Goal: Check status: Check status

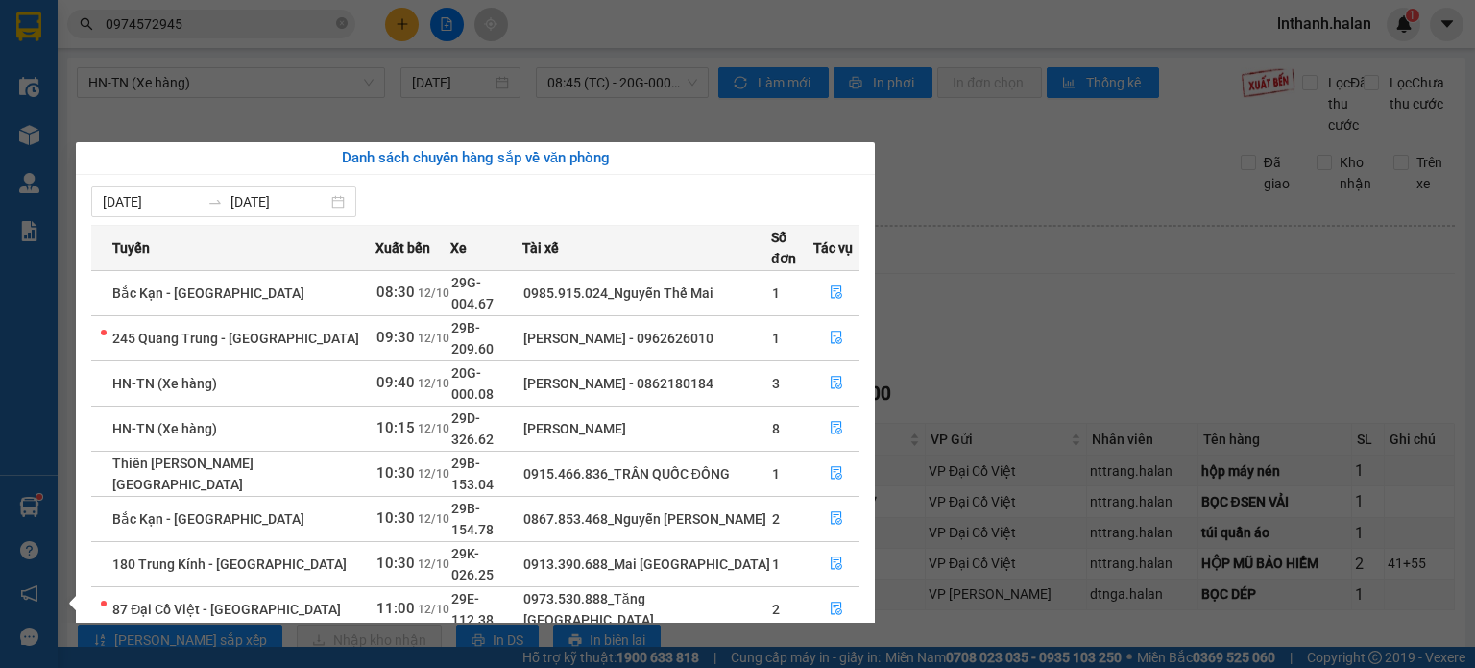
scroll to position [81, 0]
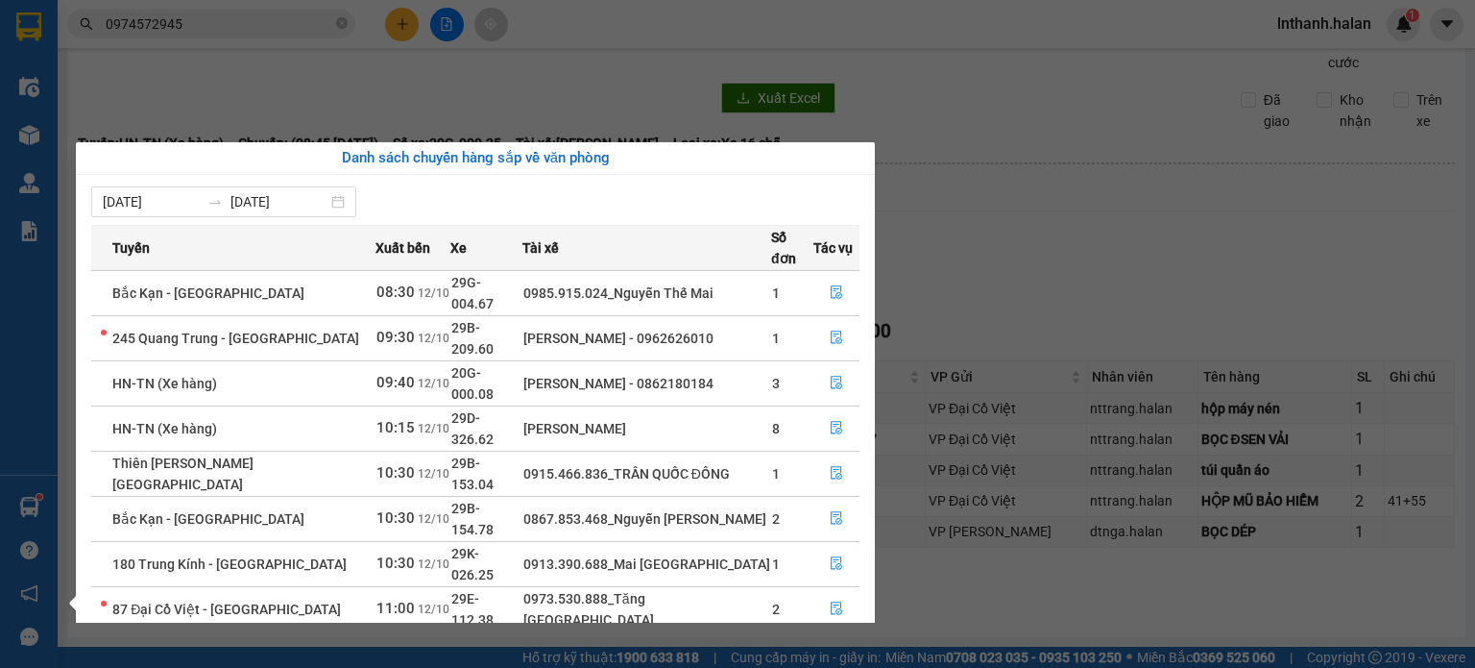
click at [1022, 245] on section "Kết quả tìm kiếm ( 11 ) Bộ lọc Thuộc VP này Mã ĐH Trạng thái Món hàng Thu hộ Tổ…" at bounding box center [737, 334] width 1475 height 668
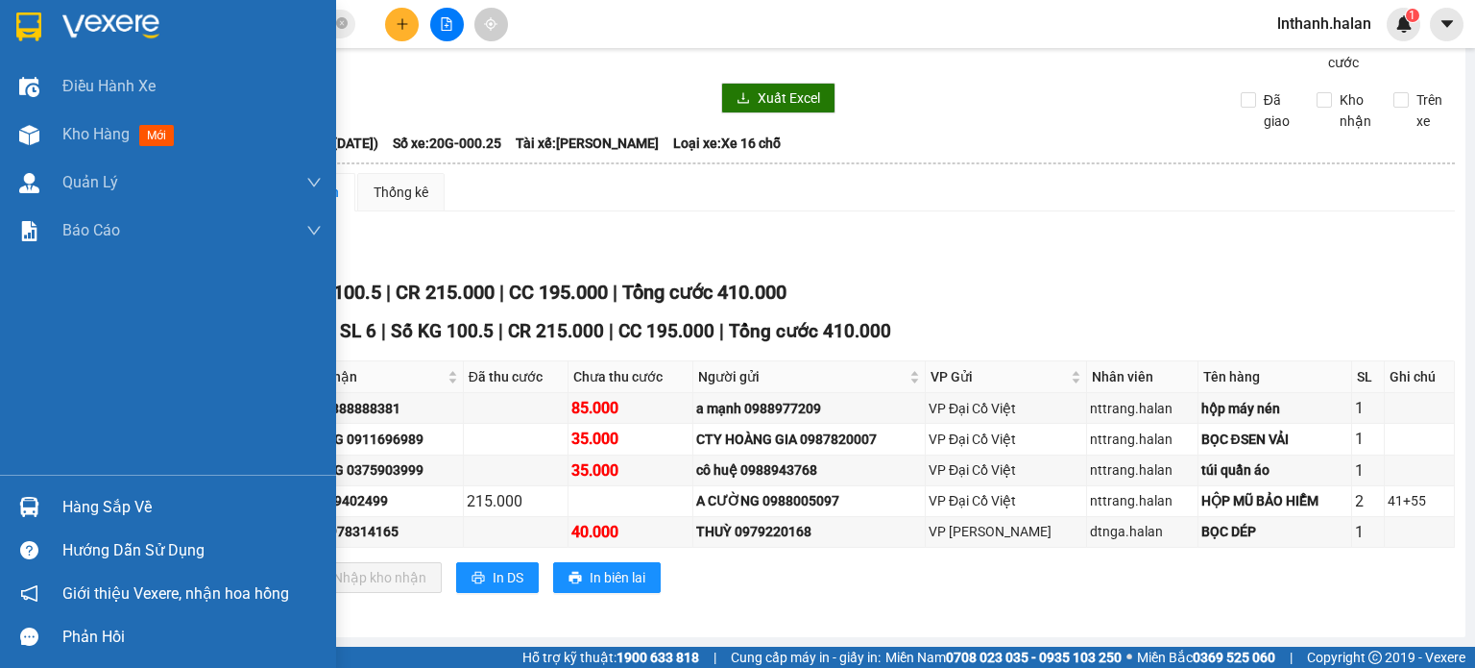
click at [92, 504] on div "Hàng sắp về" at bounding box center [191, 507] width 259 height 29
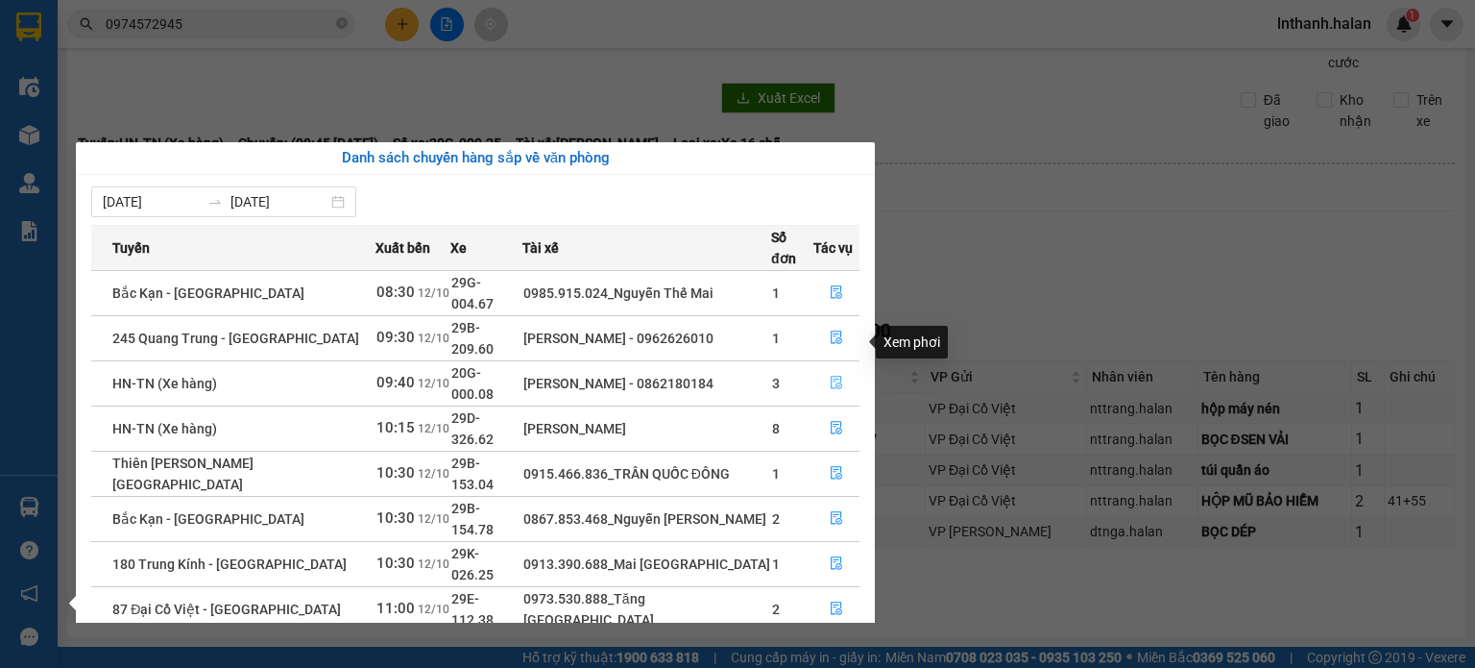
click at [834, 376] on icon "file-done" at bounding box center [836, 382] width 13 height 13
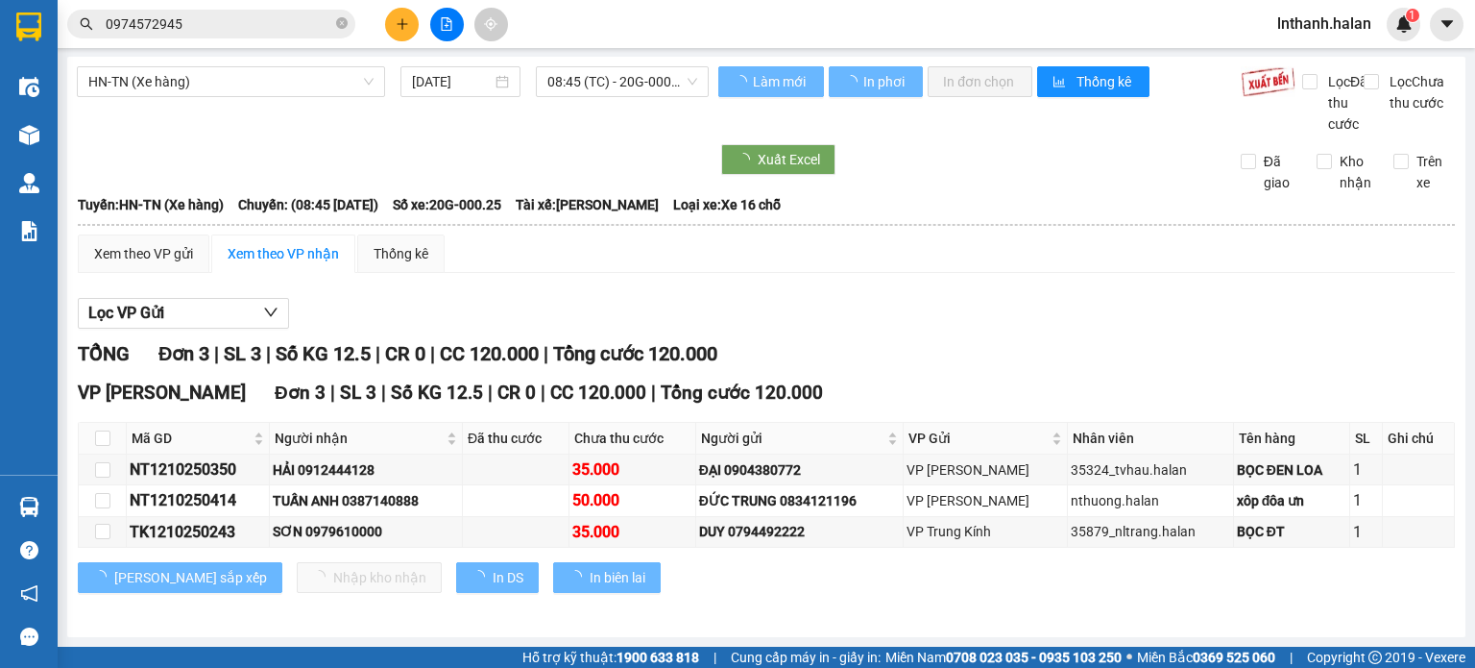
scroll to position [19, 0]
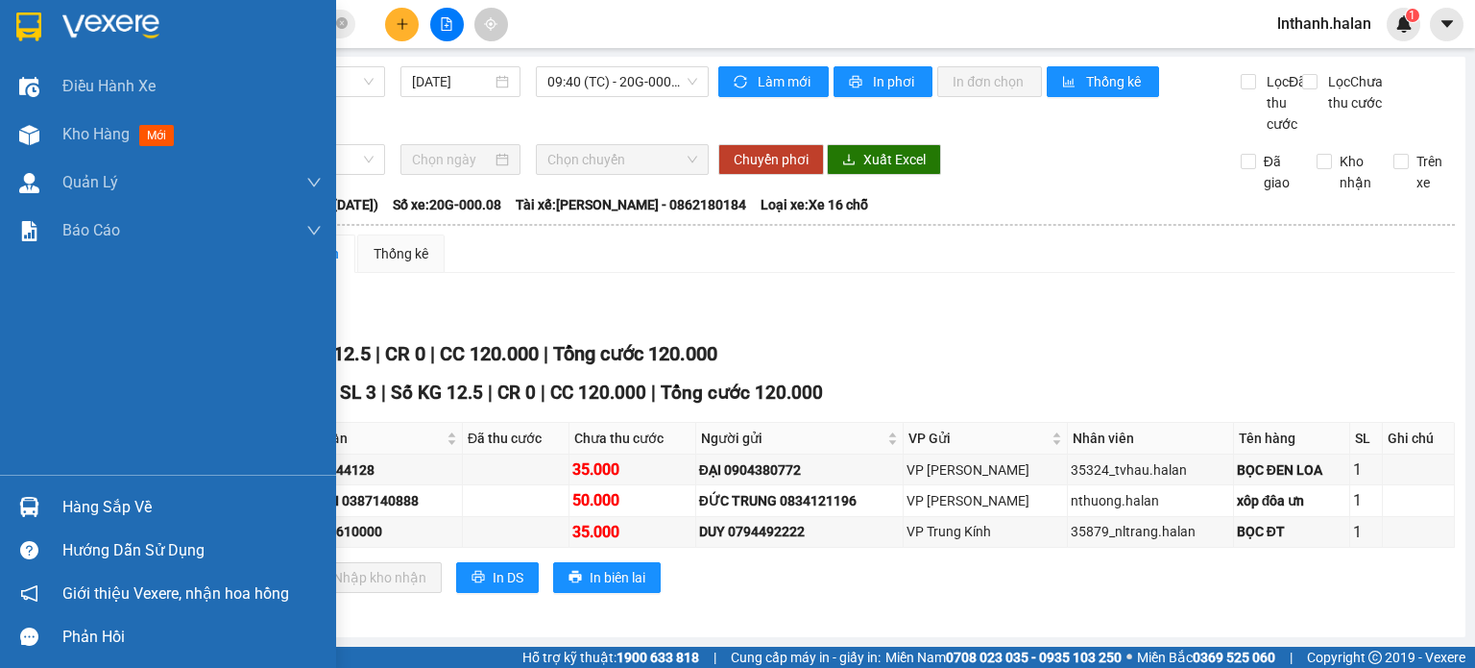
click at [90, 508] on div "Hàng sắp về" at bounding box center [191, 507] width 259 height 29
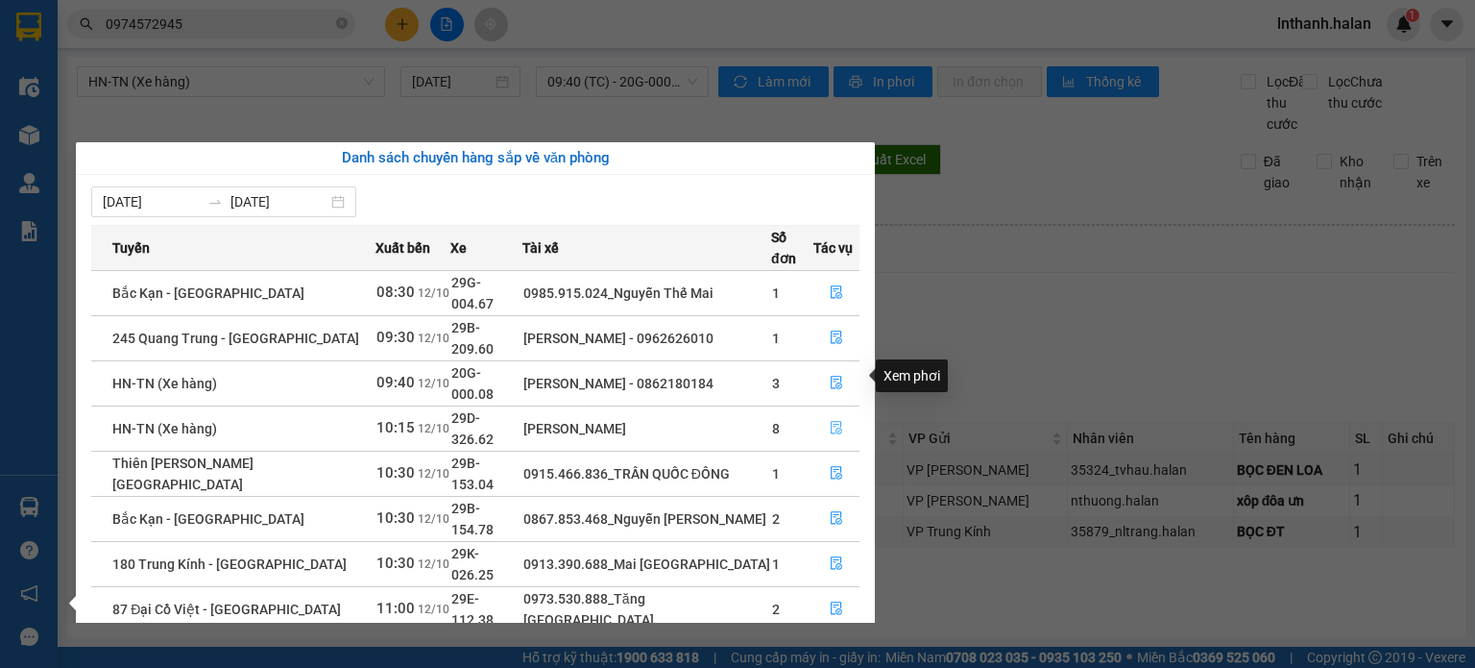
click at [833, 421] on icon "file-done" at bounding box center [836, 427] width 13 height 13
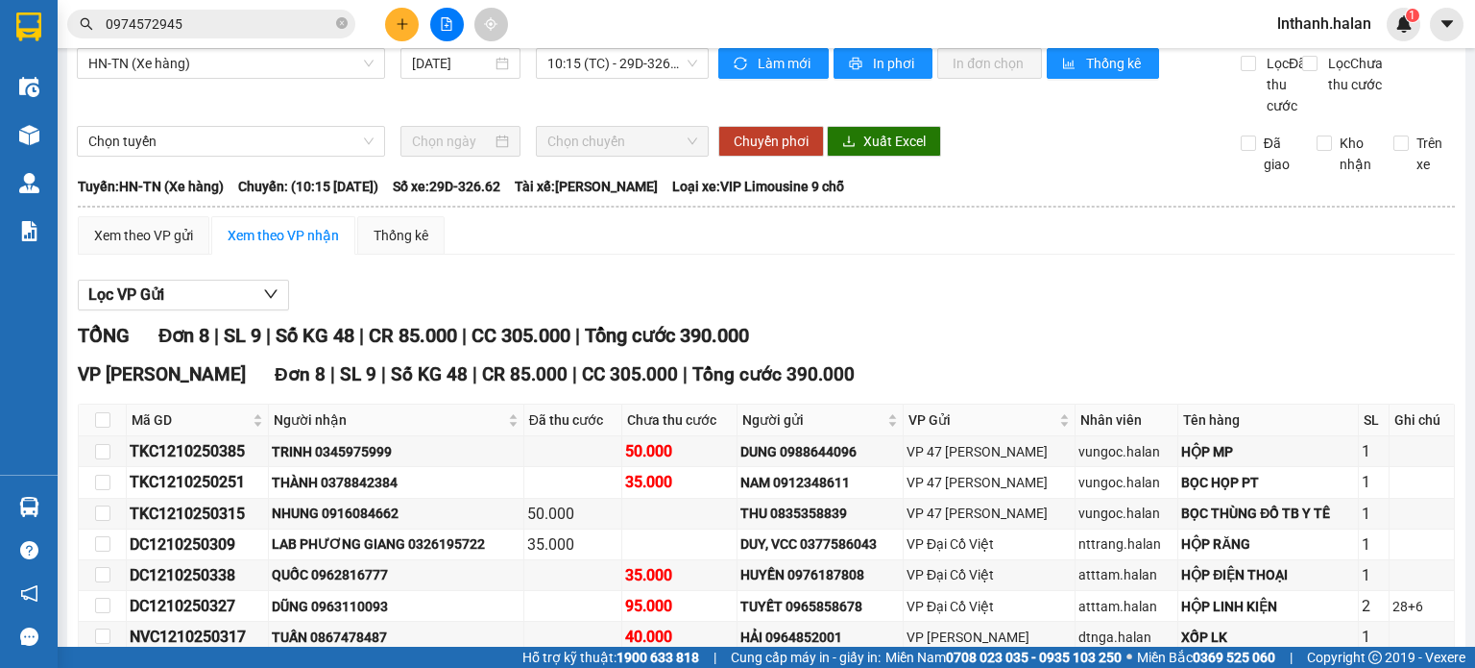
scroll to position [81, 0]
